Goal: Find specific page/section: Find specific page/section

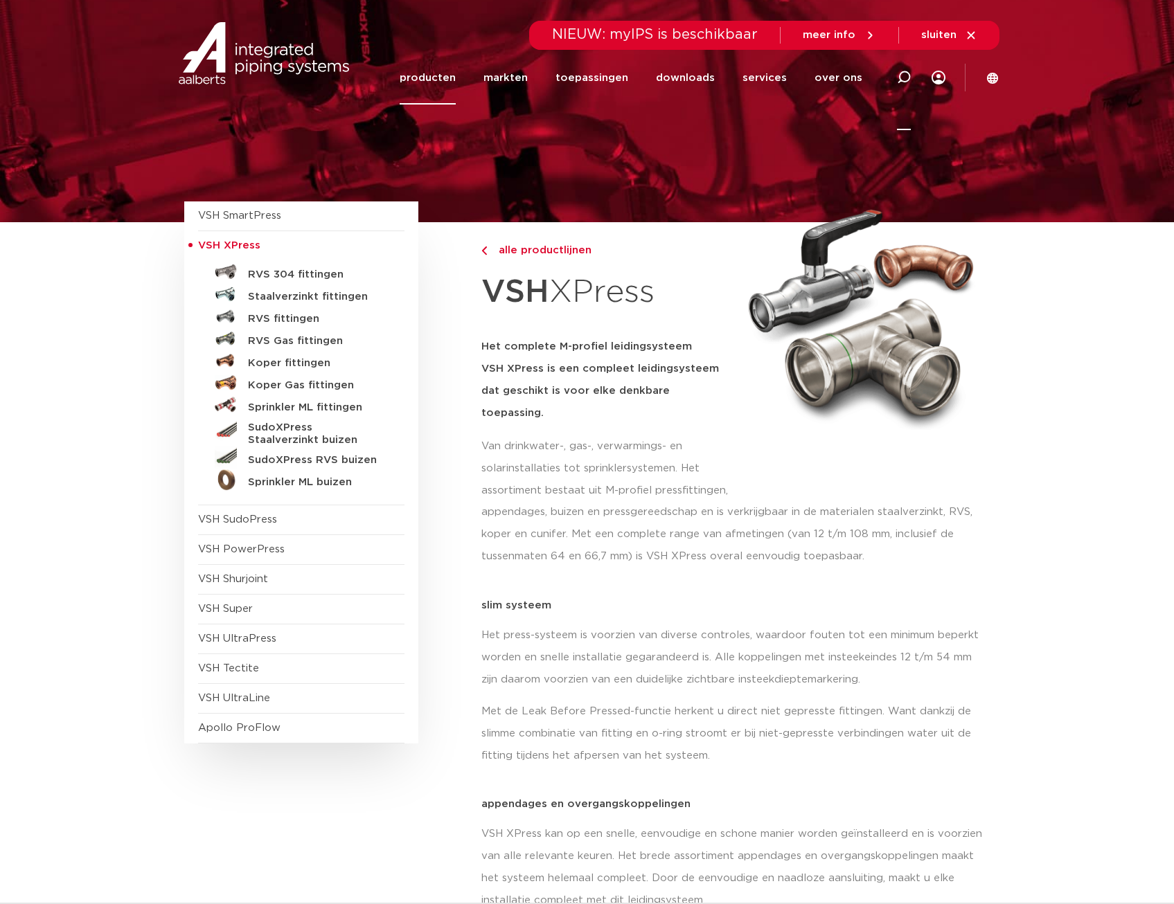
click at [904, 77] on icon at bounding box center [904, 78] width 14 height 14
click at [553, 82] on input "Zoeken" at bounding box center [695, 76] width 436 height 28
paste input "6106001"
type input "6106001"
click button "Zoeken" at bounding box center [0, 0] width 0 height 0
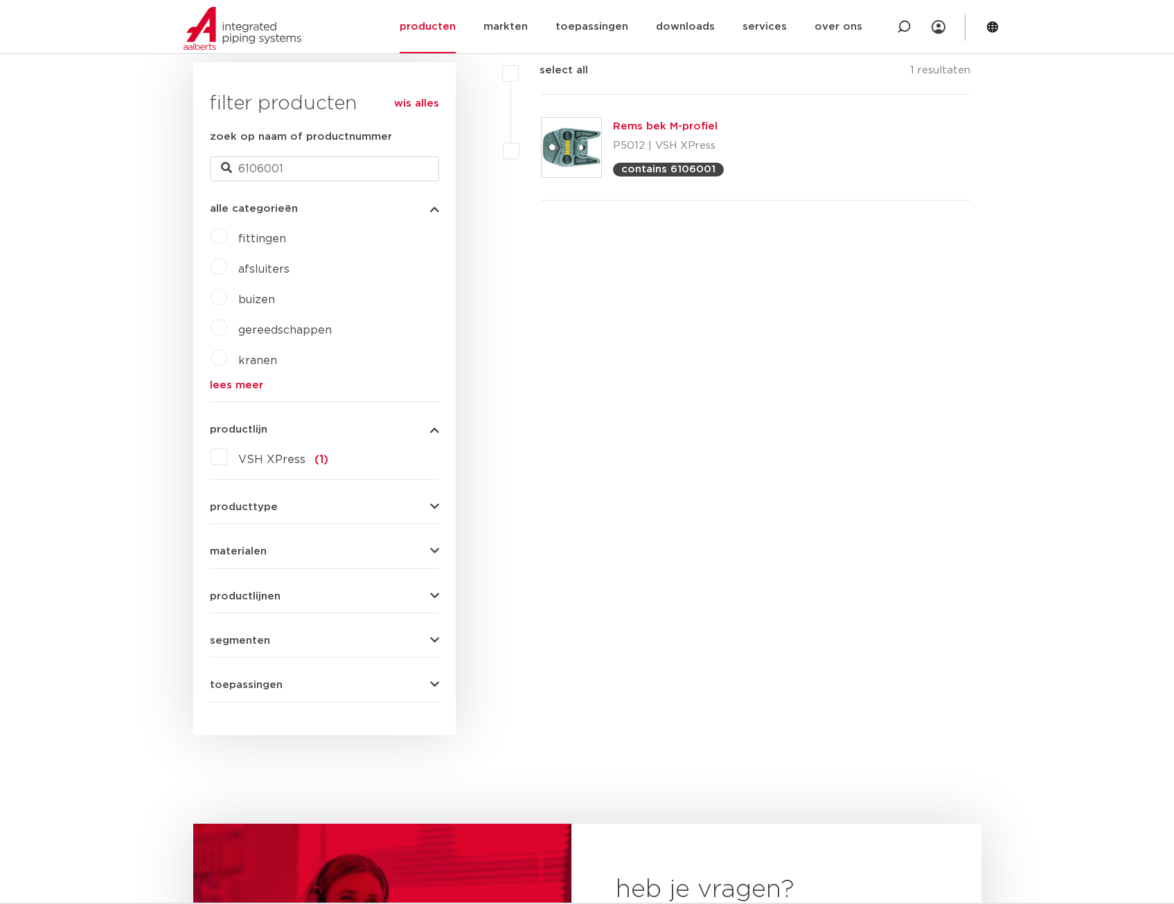
click at [650, 132] on link "Rems bek M-profiel" at bounding box center [665, 126] width 105 height 10
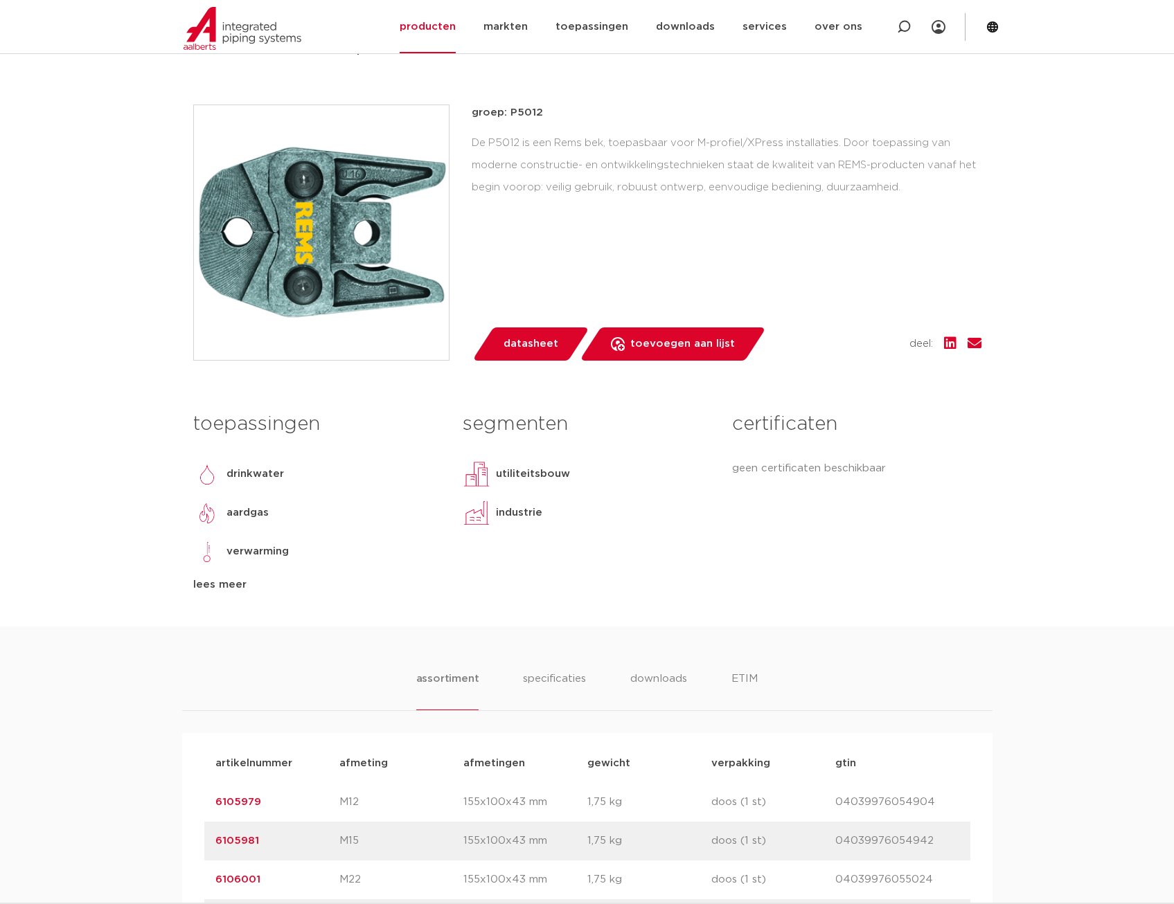
scroll to position [69, 0]
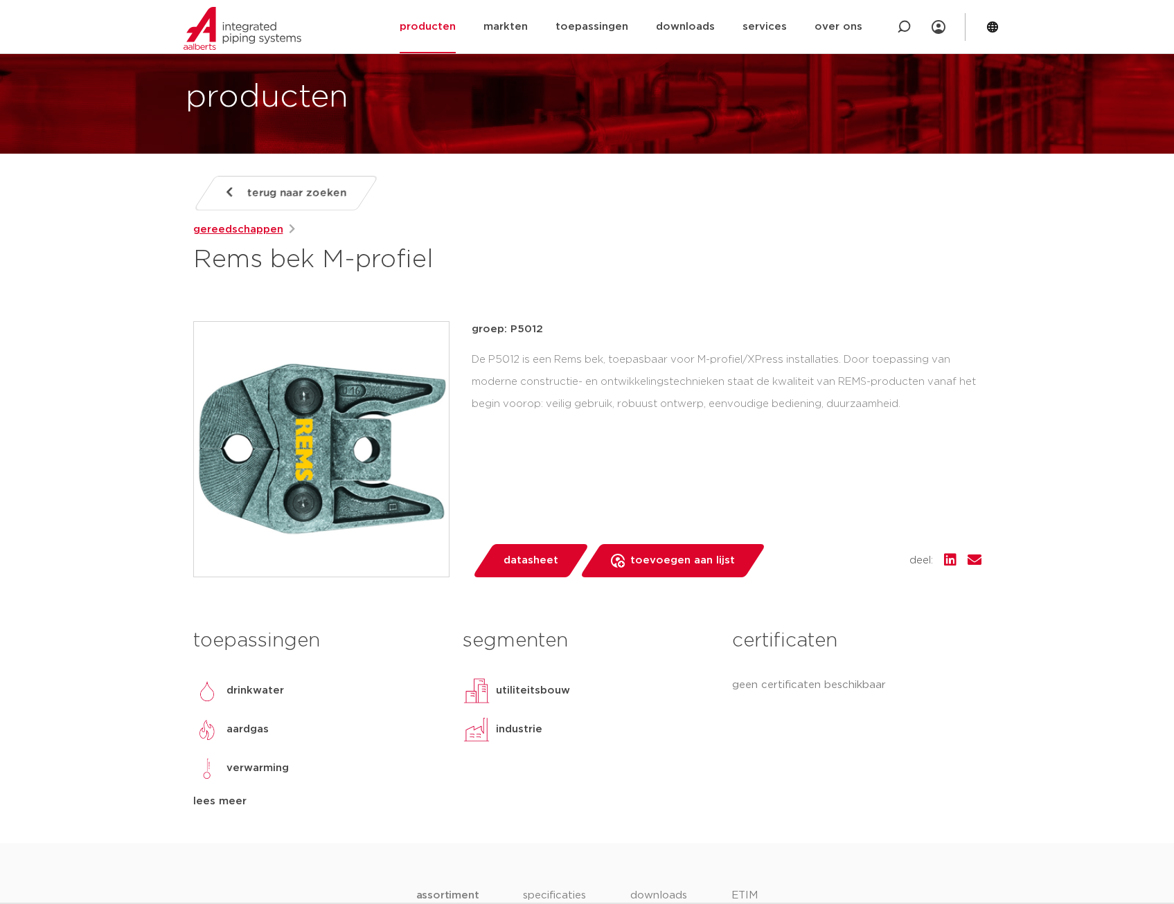
click at [247, 230] on link "gereedschappen" at bounding box center [238, 230] width 90 height 17
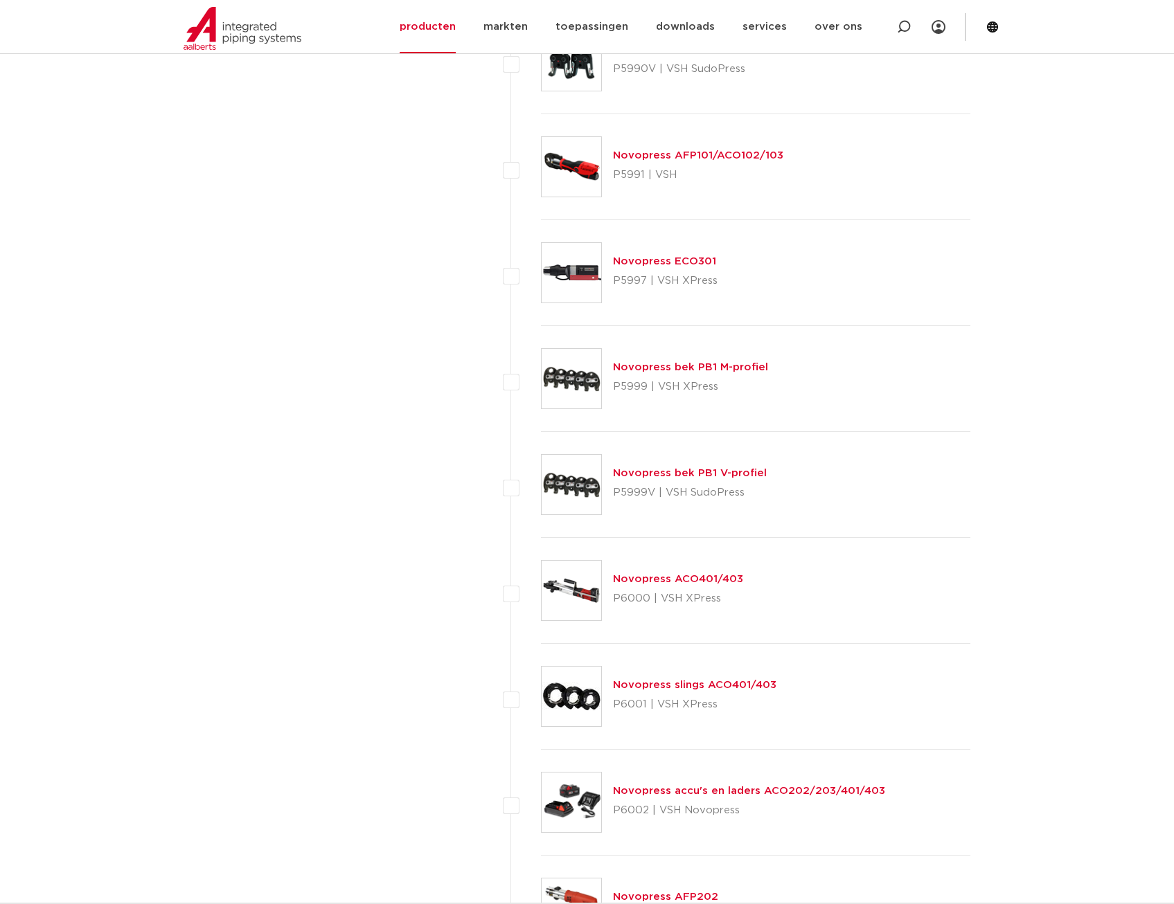
scroll to position [4501, 0]
